Goal: Task Accomplishment & Management: Use online tool/utility

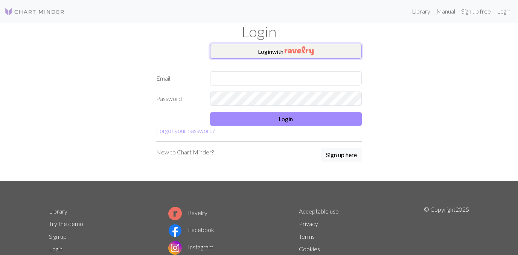
click at [269, 49] on button "Login with" at bounding box center [286, 51] width 152 height 15
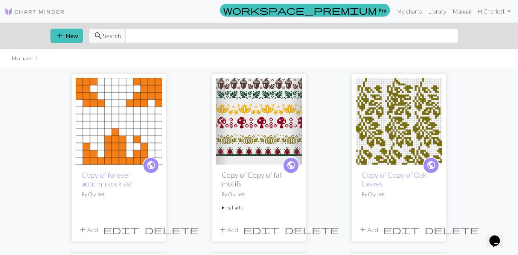
click at [119, 192] on p "By [PERSON_NAME]" at bounding box center [119, 194] width 75 height 7
click at [118, 170] on div "public Copy of forever autumn sock set By [PERSON_NAME]" at bounding box center [119, 191] width 87 height 53
click at [117, 172] on link "Copy of forever autumn sock set" at bounding box center [107, 179] width 51 height 17
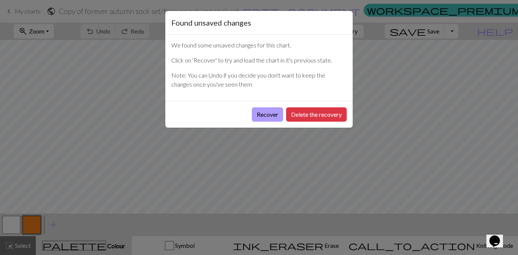
click at [257, 120] on button "Recover" at bounding box center [267, 114] width 31 height 14
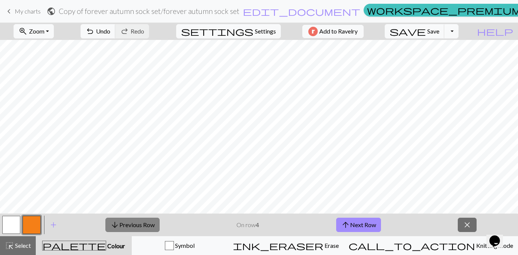
click at [136, 230] on button "arrow_downward Previous Row" at bounding box center [132, 225] width 54 height 14
click at [361, 226] on button "arrow_upward Next Row" at bounding box center [358, 225] width 45 height 14
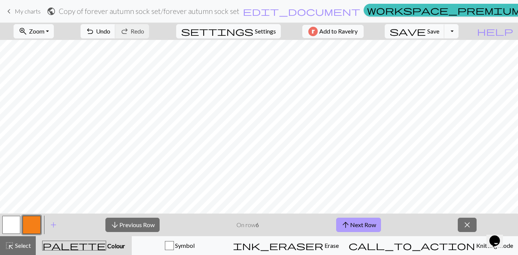
click at [361, 226] on button "arrow_upward Next Row" at bounding box center [358, 225] width 45 height 14
click at [361, 226] on button "arrow_upward Next Row" at bounding box center [359, 225] width 45 height 14
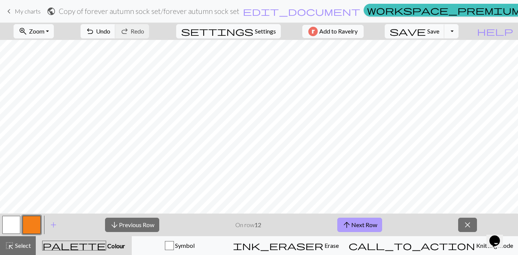
click at [361, 226] on button "arrow_upward Next Row" at bounding box center [359, 225] width 45 height 14
click at [143, 220] on button "arrow_downward Previous Row" at bounding box center [132, 225] width 54 height 14
click at [145, 225] on button "arrow_downward Previous Row" at bounding box center [132, 225] width 54 height 14
